Goal: Navigation & Orientation: Find specific page/section

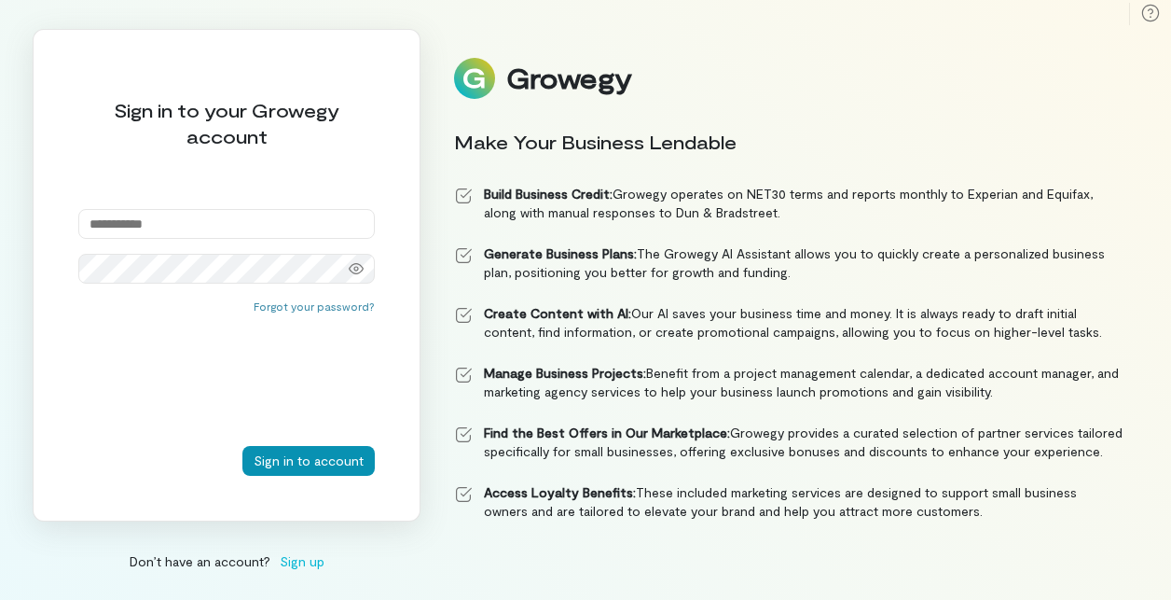
type input "**********"
click at [326, 464] on button "Sign in to account" at bounding box center [309, 461] width 132 height 30
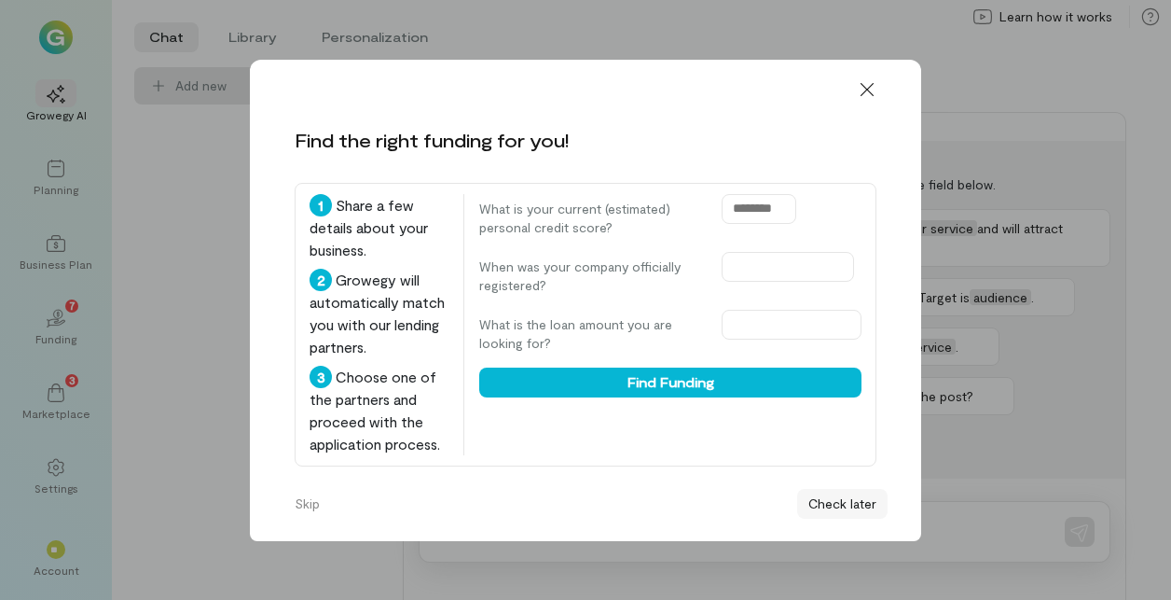
click at [846, 508] on button "Check later" at bounding box center [842, 504] width 90 height 30
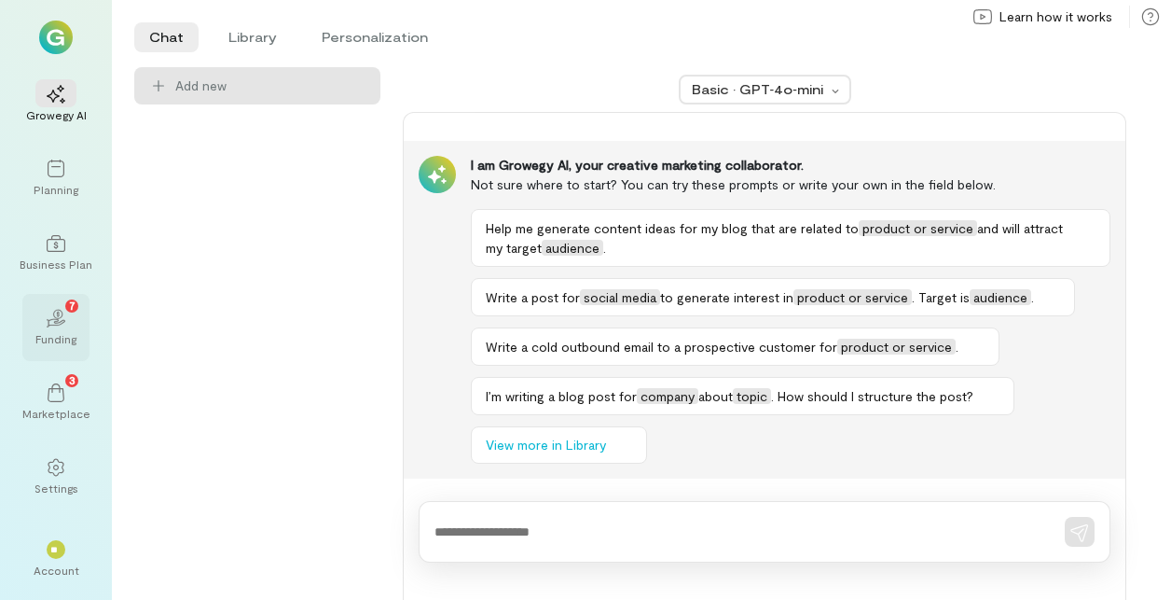
click at [52, 316] on icon "02" at bounding box center [56, 318] width 19 height 19
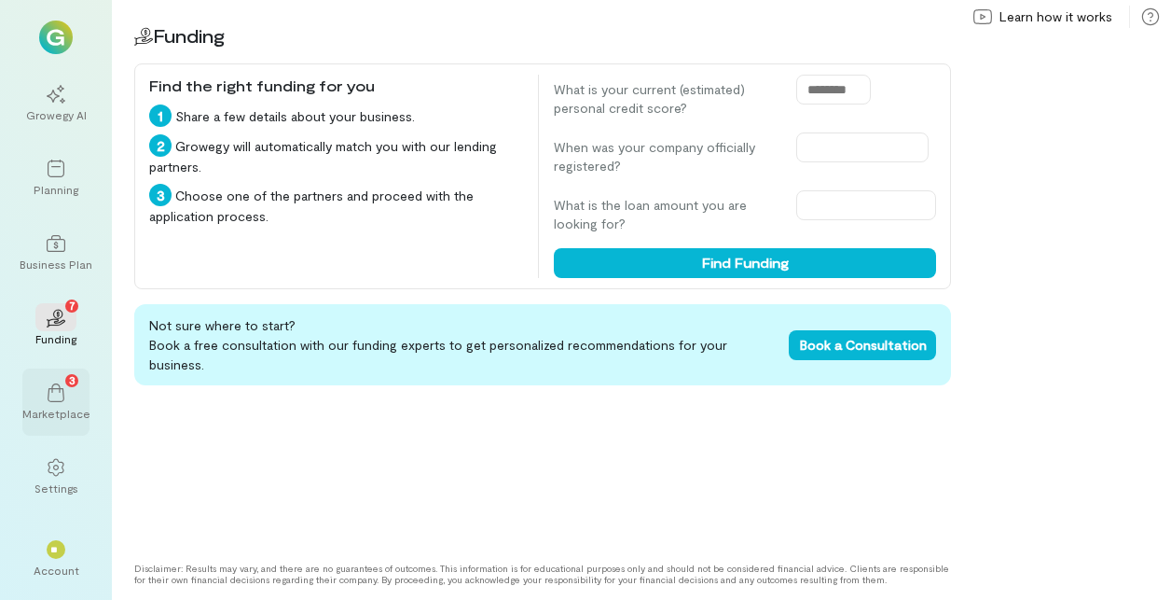
click at [61, 391] on icon at bounding box center [56, 392] width 19 height 19
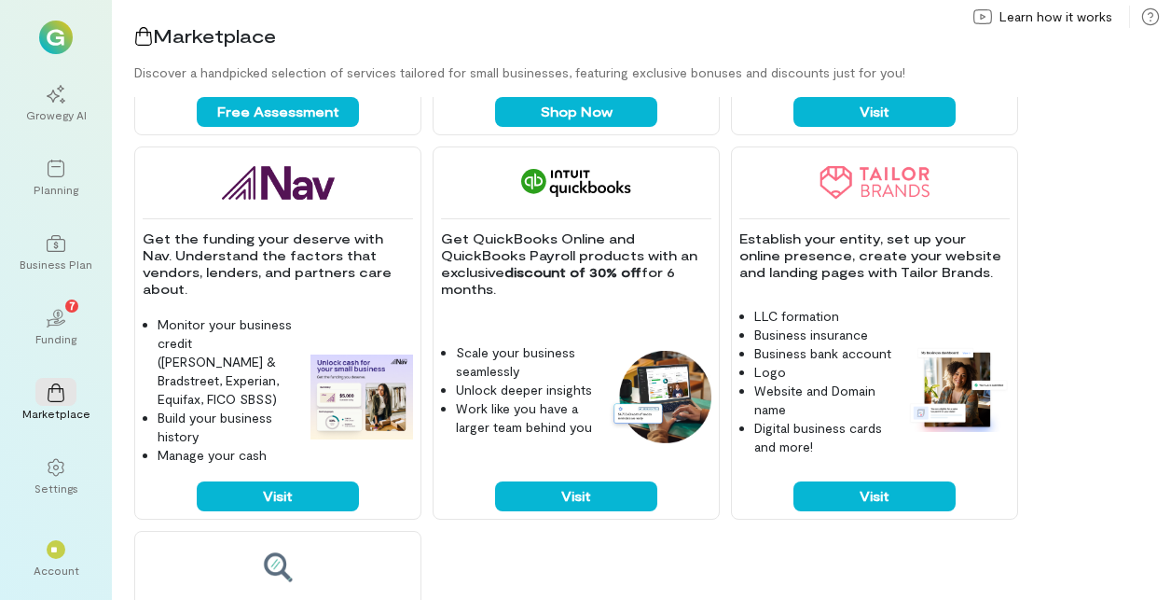
scroll to position [1105, 0]
